Goal: Information Seeking & Learning: Compare options

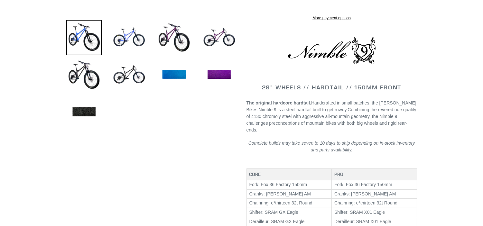
select select "highest-rating"
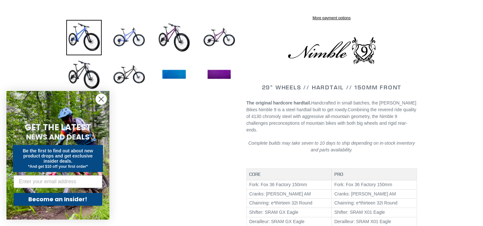
scroll to position [237, 0]
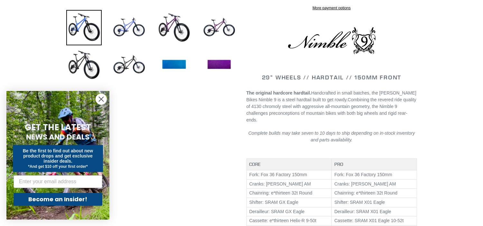
click at [102, 101] on circle "Close dialog" at bounding box center [101, 99] width 11 height 11
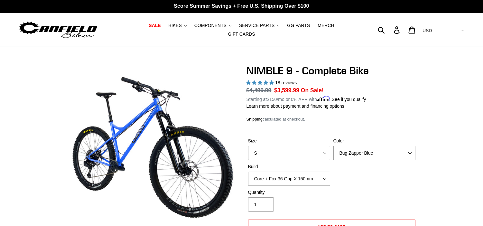
scroll to position [0, 0]
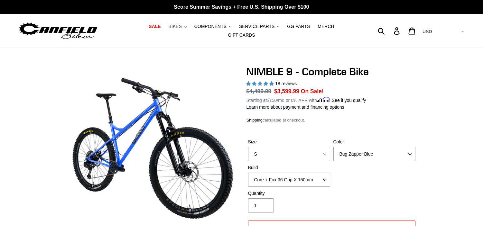
click at [172, 29] on button "BIKES .cls-1{fill:#231f20}" at bounding box center [178, 26] width 24 height 9
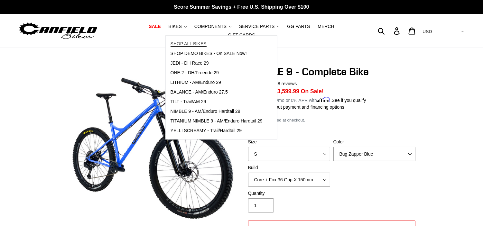
click at [178, 45] on span "SHOP ALL BIKES" at bounding box center [189, 43] width 36 height 5
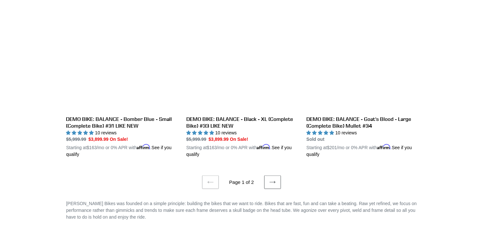
scroll to position [1325, 0]
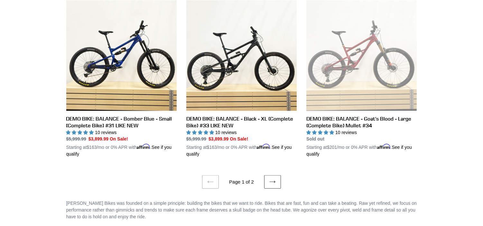
click at [273, 182] on link "Next page" at bounding box center [272, 183] width 17 height 14
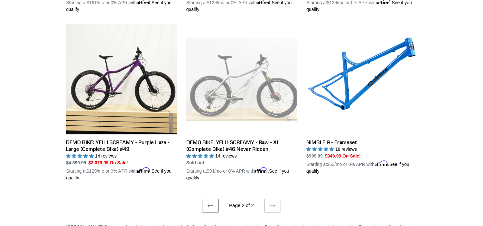
scroll to position [674, 0]
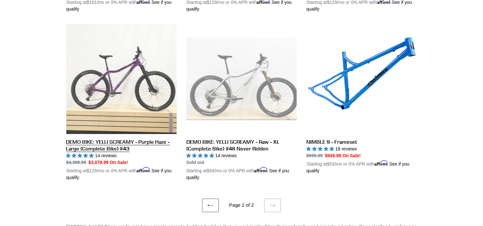
click at [89, 139] on link "DEMO BIKE: YELLI SCREAMY - Purple Haze - Large (Complete Bike) #43" at bounding box center [121, 102] width 110 height 157
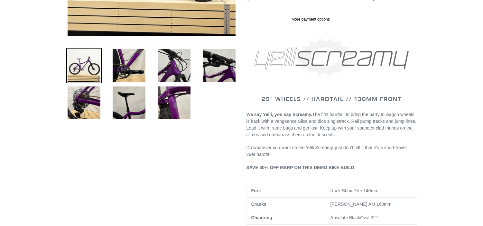
select select "highest-rating"
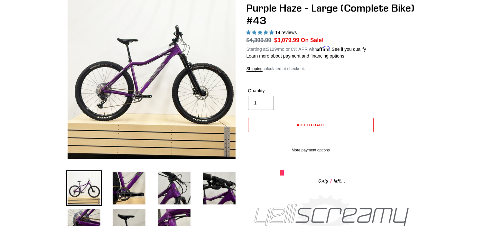
scroll to position [76, 0]
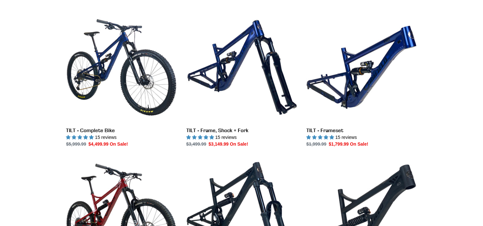
scroll to position [391, 0]
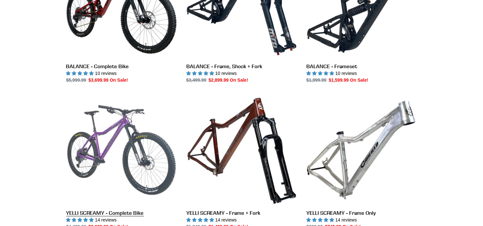
click at [92, 95] on link "YELLI SCREAMY - Complete Bike" at bounding box center [121, 163] width 110 height 136
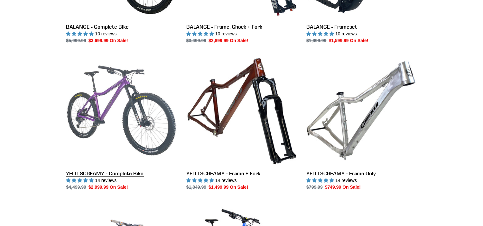
scroll to position [0, 0]
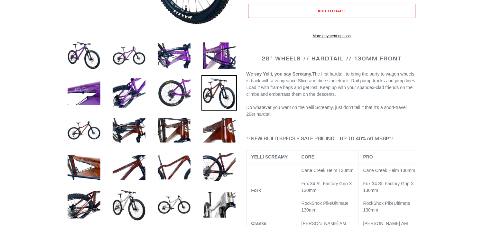
select select "highest-rating"
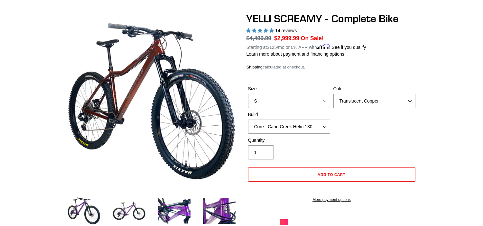
scroll to position [53, 0]
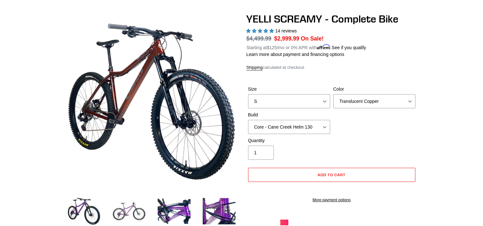
click at [126, 212] on img at bounding box center [128, 211] width 35 height 35
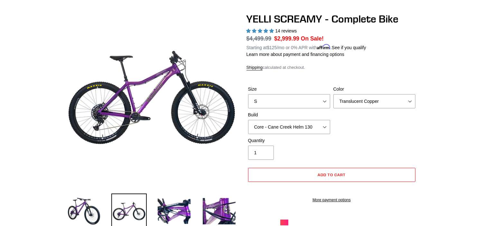
click at [153, 202] on li at bounding box center [169, 213] width 45 height 37
click at [168, 204] on img at bounding box center [174, 211] width 35 height 35
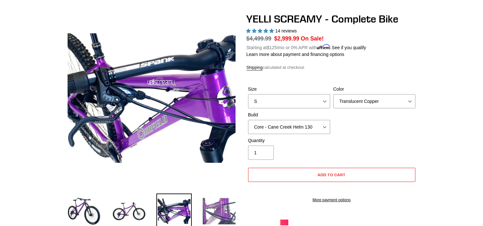
click at [218, 207] on img at bounding box center [219, 211] width 35 height 35
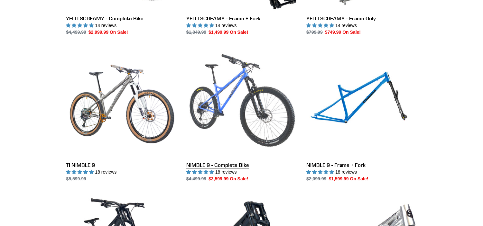
click at [222, 90] on link "NIMBLE 9 - Complete Bike" at bounding box center [241, 115] width 110 height 136
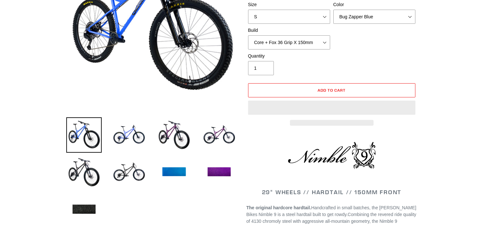
scroll to position [229, 0]
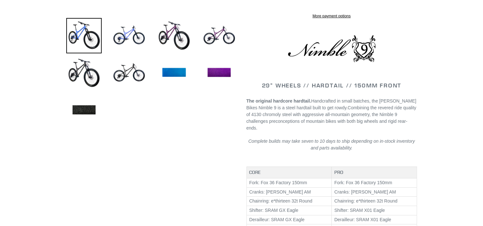
select select "highest-rating"
